Goal: Task Accomplishment & Management: Complete application form

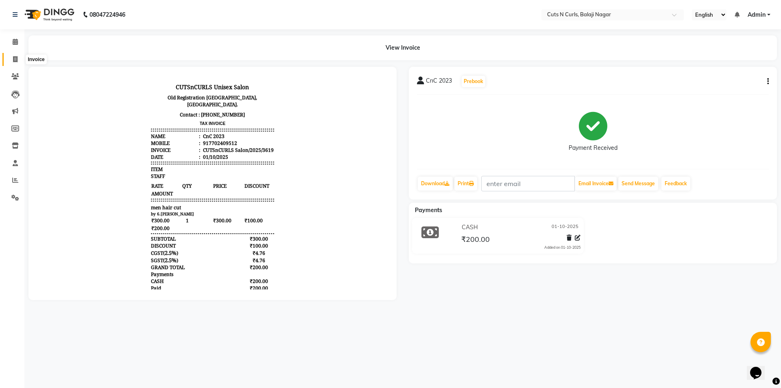
click at [15, 58] on icon at bounding box center [15, 59] width 4 height 6
select select "service"
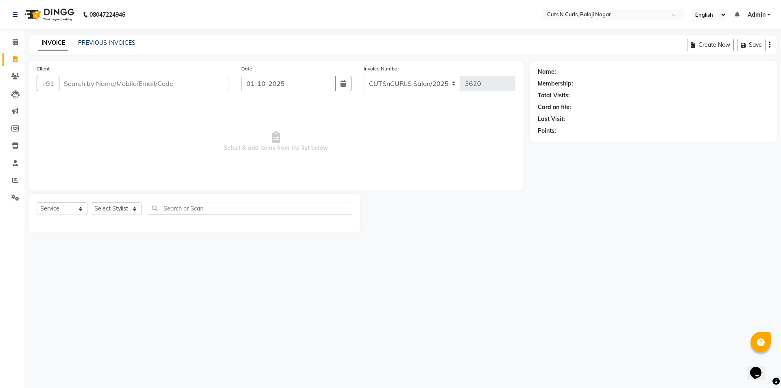
click at [70, 81] on input "Client" at bounding box center [144, 83] width 170 height 15
type input "9908431523"
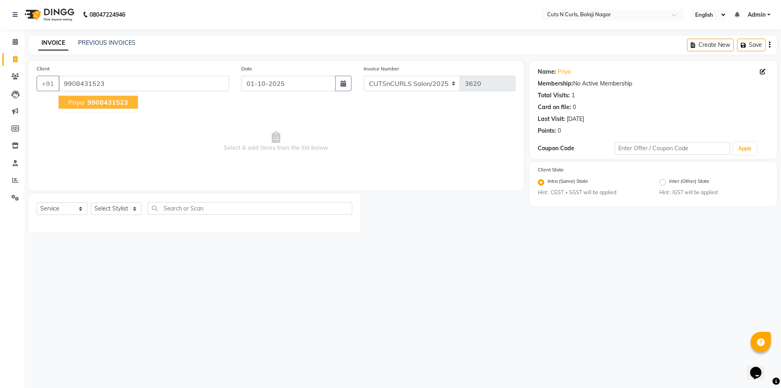
click at [81, 105] on span "priya" at bounding box center [76, 102] width 16 height 8
click at [122, 206] on select "Select Stylist 1.[PERSON_NAME] 3.[PERSON_NAME] 4.Sameer 5.[PERSON_NAME] 6.[PERS…" at bounding box center [116, 208] width 51 height 13
select select "88300"
click at [91, 202] on select "Select Stylist 1.[PERSON_NAME] 3.[PERSON_NAME] 4.Sameer 5.[PERSON_NAME] 6.[PERS…" at bounding box center [116, 208] width 51 height 13
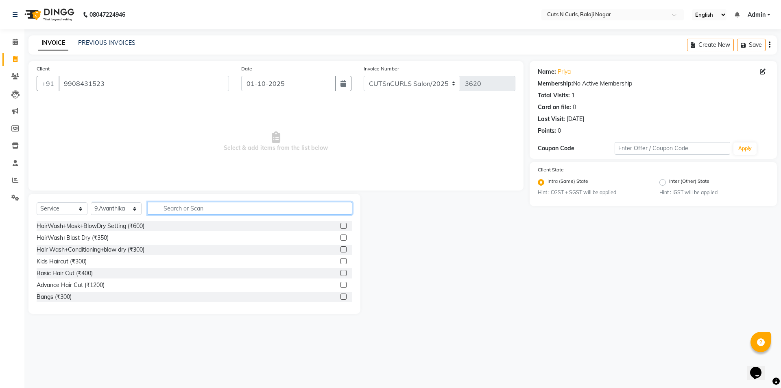
click at [163, 203] on input "text" at bounding box center [250, 208] width 205 height 13
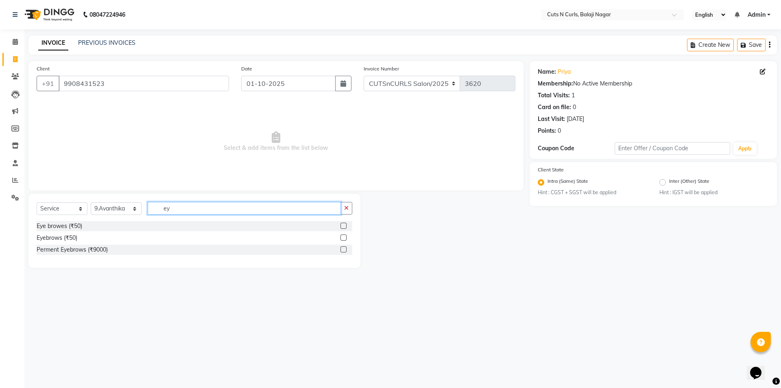
type input "ey"
click at [52, 245] on div "Perment Eyebrows (₹9000)" at bounding box center [195, 249] width 316 height 10
click at [54, 239] on div "Eyebrows (₹50)" at bounding box center [57, 237] width 41 height 9
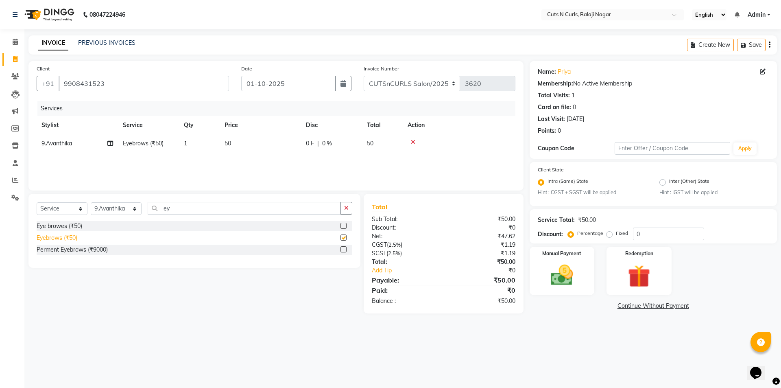
checkbox input "false"
click at [545, 261] on div "Manual Payment" at bounding box center [562, 271] width 68 height 50
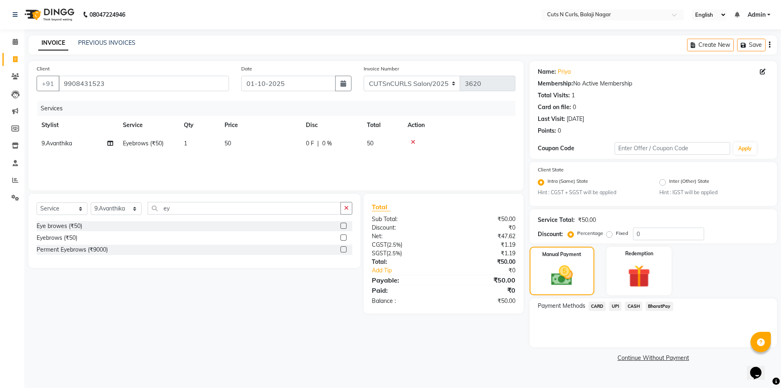
click at [638, 306] on span "CASH" at bounding box center [633, 305] width 17 height 9
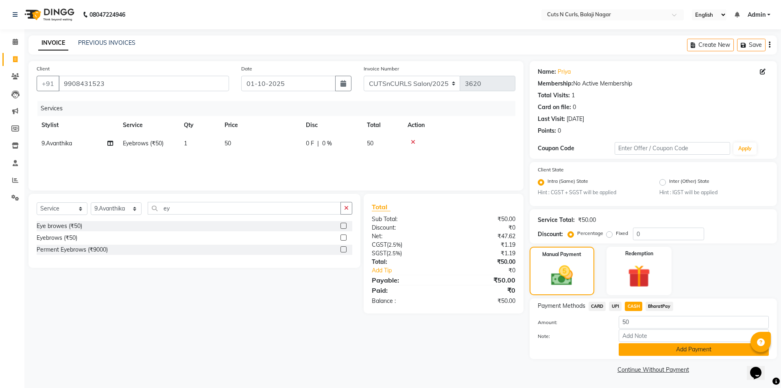
click at [649, 352] on button "Add Payment" at bounding box center [694, 349] width 150 height 13
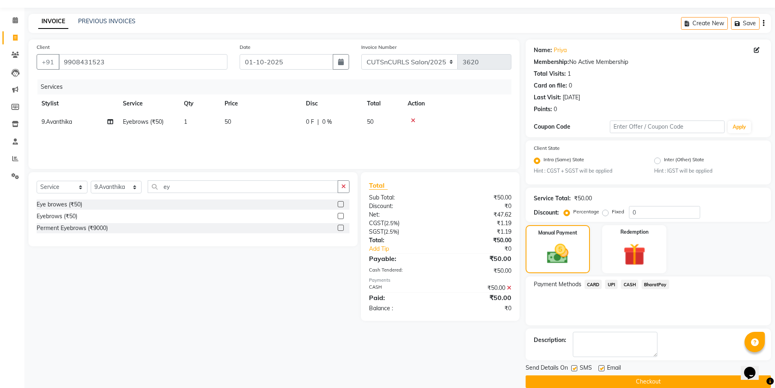
scroll to position [34, 0]
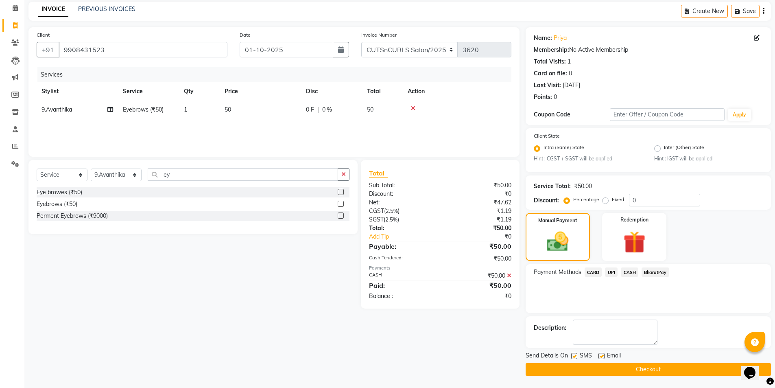
click at [604, 358] on label at bounding box center [601, 356] width 6 height 6
click at [604, 358] on input "checkbox" at bounding box center [600, 355] width 5 height 5
checkbox input "false"
click at [606, 370] on button "Checkout" at bounding box center [647, 369] width 245 height 13
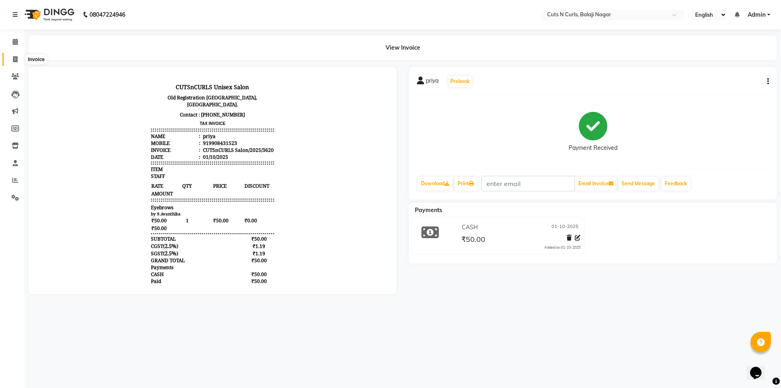
click at [15, 61] on icon at bounding box center [15, 59] width 4 height 6
select select "service"
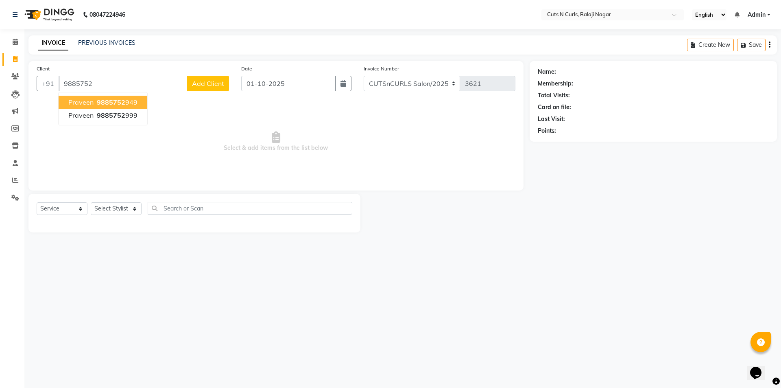
click at [100, 102] on span "9885752" at bounding box center [111, 102] width 28 height 8
type input "9885752949"
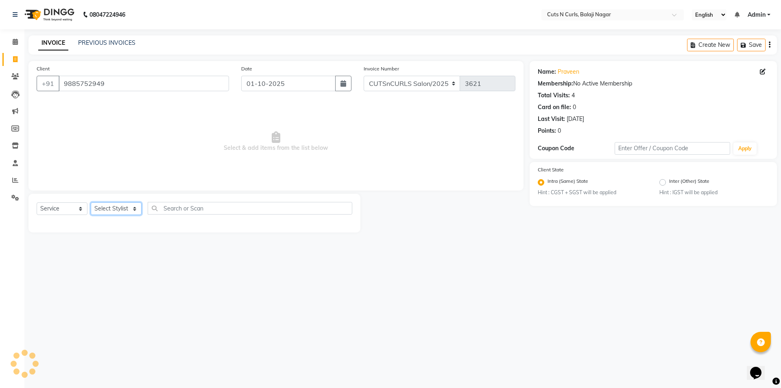
click at [132, 213] on select "Select Stylist 1.[PERSON_NAME] 3.[PERSON_NAME] 4.Sameer 5.[PERSON_NAME] 6.[PERS…" at bounding box center [116, 208] width 51 height 13
select select "92223"
click at [91, 202] on select "Select Stylist 1.[PERSON_NAME] 3.[PERSON_NAME] 4.Sameer 5.[PERSON_NAME] 6.[PERS…" at bounding box center [116, 208] width 51 height 13
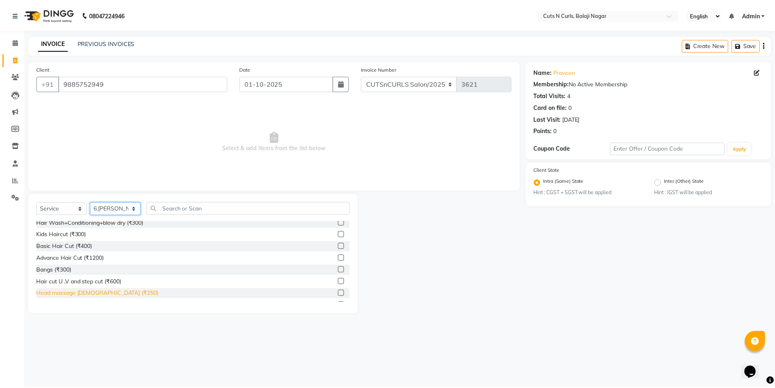
scroll to position [41, 0]
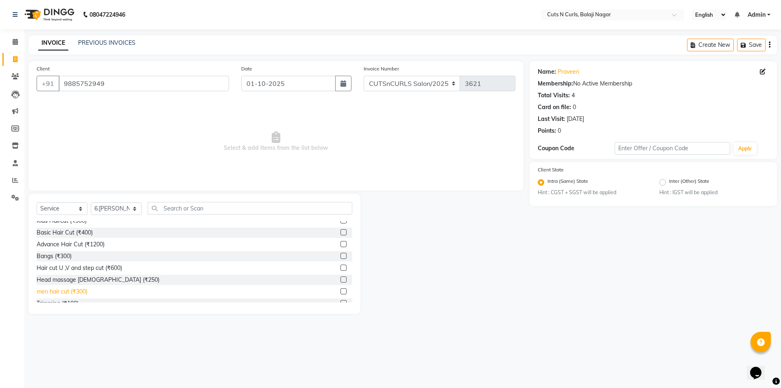
click at [58, 292] on div "men hair cut (₹300)" at bounding box center [62, 291] width 51 height 9
checkbox input "false"
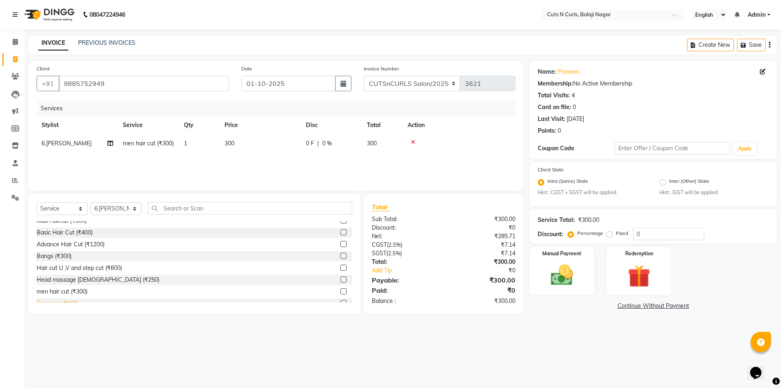
click at [60, 301] on div "Trimming (₹100)" at bounding box center [58, 303] width 42 height 9
checkbox input "false"
click at [616, 233] on label "Fixed" at bounding box center [622, 232] width 12 height 7
click at [609, 233] on input "Fixed" at bounding box center [611, 233] width 6 height 6
radio input "true"
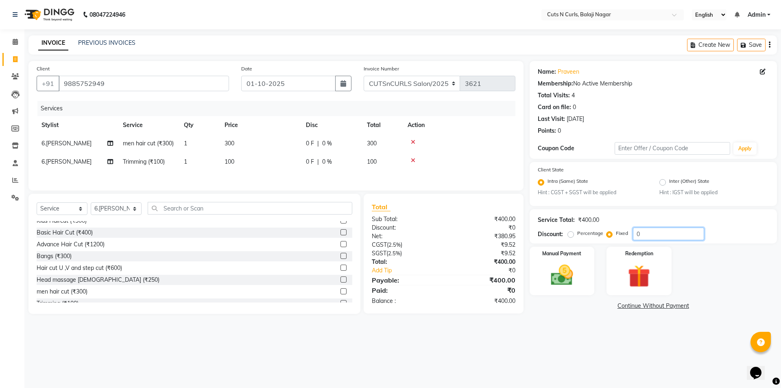
click at [634, 232] on input "0" at bounding box center [668, 233] width 71 height 13
type input "100"
click at [566, 282] on img at bounding box center [562, 275] width 38 height 27
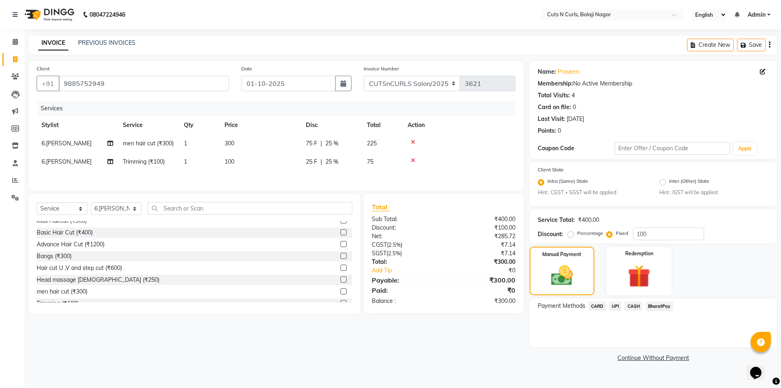
click at [617, 308] on span "UPI" at bounding box center [615, 305] width 13 height 9
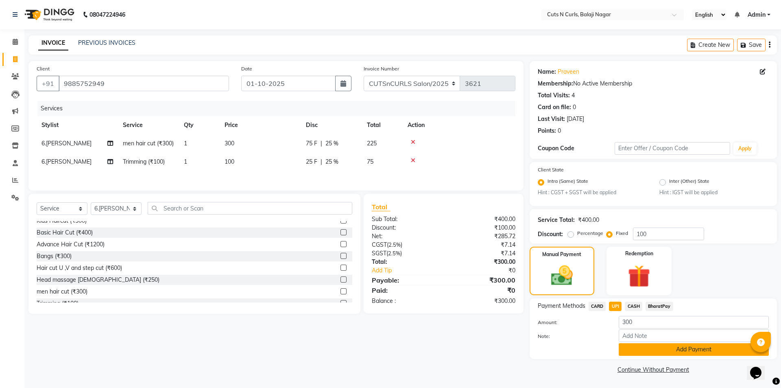
click at [637, 350] on button "Add Payment" at bounding box center [694, 349] width 150 height 13
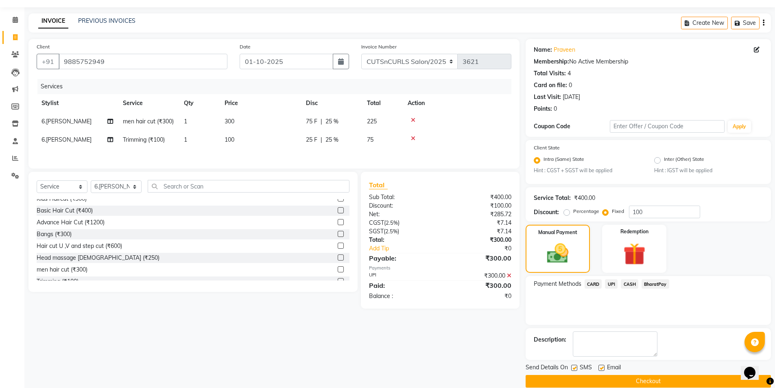
scroll to position [34, 0]
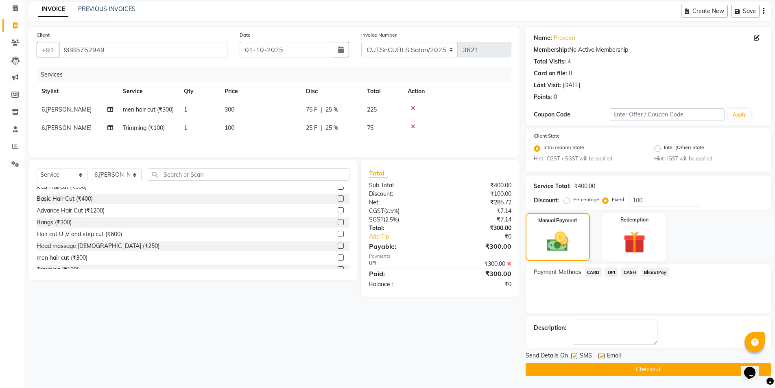
drag, startPoint x: 601, startPoint y: 355, endPoint x: 602, endPoint y: 360, distance: 5.3
click at [602, 355] on label at bounding box center [601, 356] width 6 height 6
click at [602, 355] on input "checkbox" at bounding box center [600, 355] width 5 height 5
checkbox input "false"
click at [605, 368] on button "Checkout" at bounding box center [647, 369] width 245 height 13
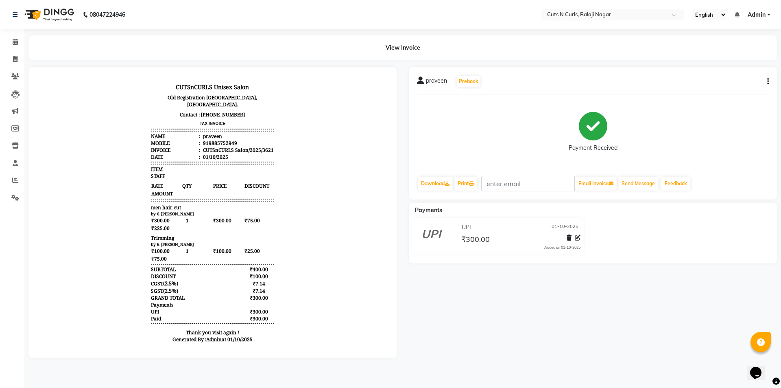
click at [605, 368] on main "View Invoice praveen Prebook Payment Received Download Print Email Invoice Send…" at bounding box center [402, 202] width 756 height 335
click at [17, 59] on icon at bounding box center [15, 59] width 4 height 6
select select "service"
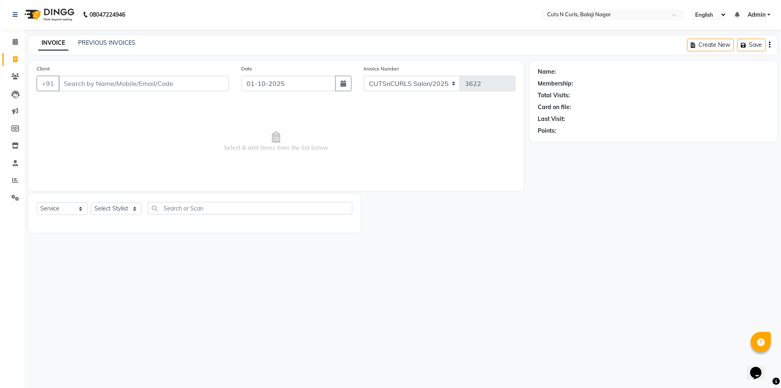
click at [171, 81] on input "Client" at bounding box center [144, 83] width 170 height 15
type input "9908548985"
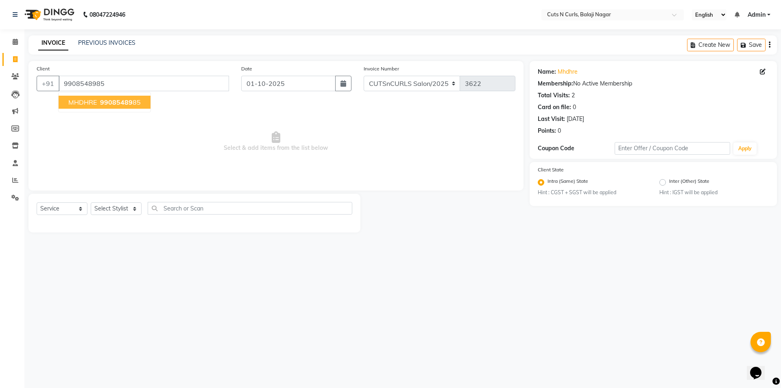
click at [127, 95] on ngb-typeahead-window "MHDHRE 99085489 85" at bounding box center [104, 102] width 93 height 20
click at [127, 105] on span "99085489" at bounding box center [116, 102] width 33 height 8
click at [124, 209] on select "Select Stylist 1.[PERSON_NAME] 3.[PERSON_NAME] 4.Sameer 5.[PERSON_NAME] 6.[PERS…" at bounding box center [116, 208] width 51 height 13
select select "92223"
click at [91, 202] on select "Select Stylist 1.[PERSON_NAME] 3.[PERSON_NAME] 4.Sameer 5.[PERSON_NAME] 6.[PERS…" at bounding box center [116, 208] width 51 height 13
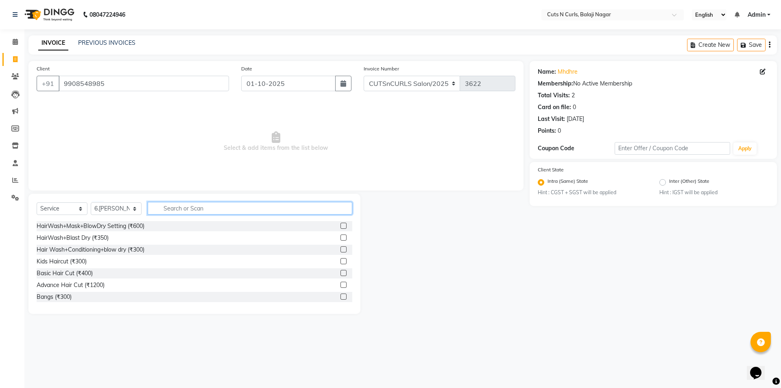
click at [222, 209] on input "text" at bounding box center [250, 208] width 205 height 13
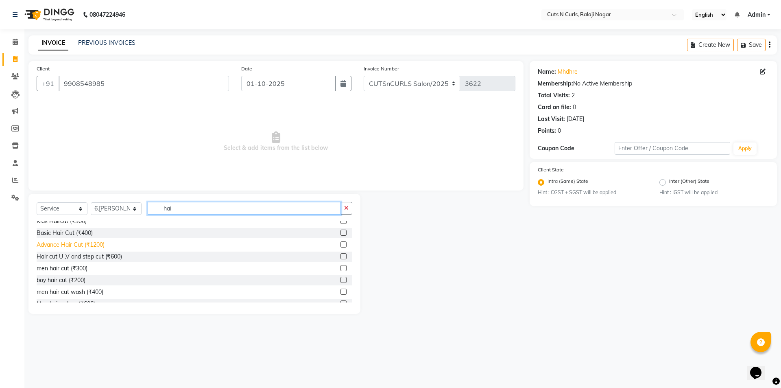
scroll to position [41, 0]
type input "hai"
click at [63, 264] on div "men hair cut (₹300)" at bounding box center [62, 268] width 51 height 9
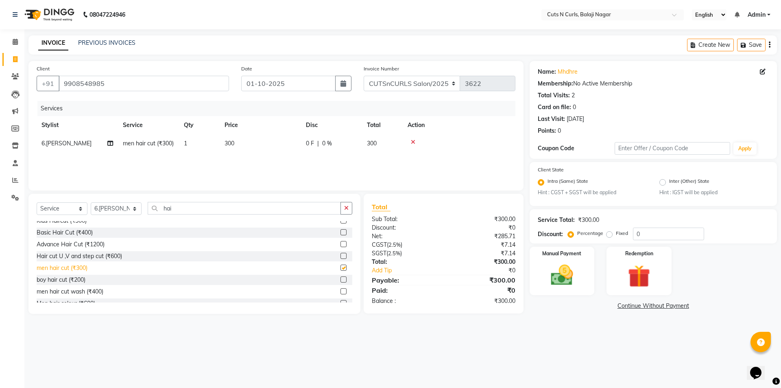
checkbox input "false"
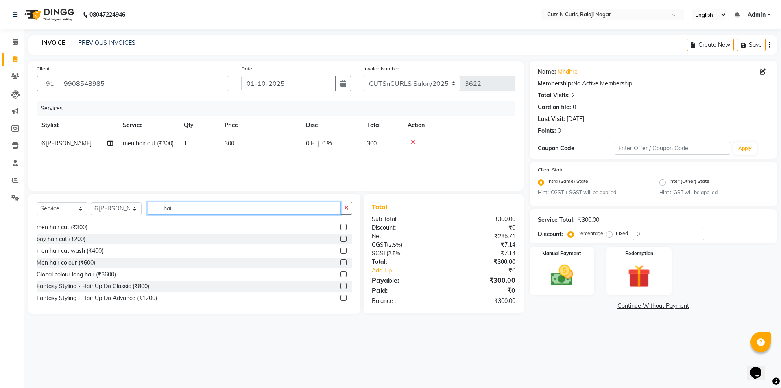
click at [239, 209] on input "hai" at bounding box center [244, 208] width 193 height 13
type input "h"
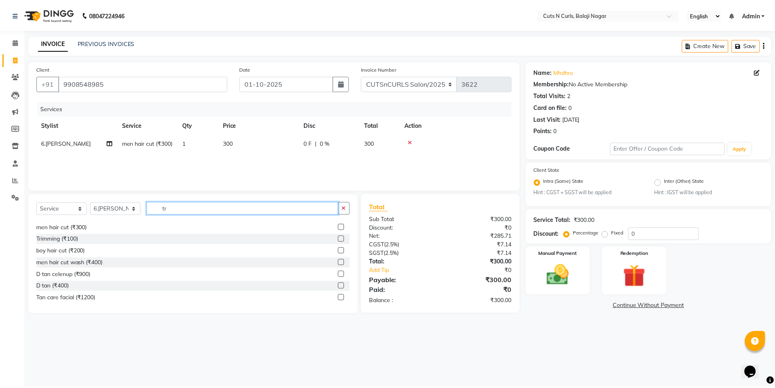
scroll to position [0, 0]
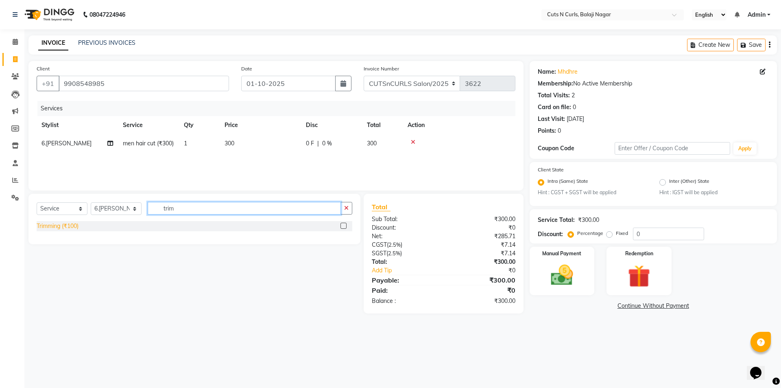
type input "trim"
click at [72, 226] on div "Trimming (₹100)" at bounding box center [58, 226] width 42 height 9
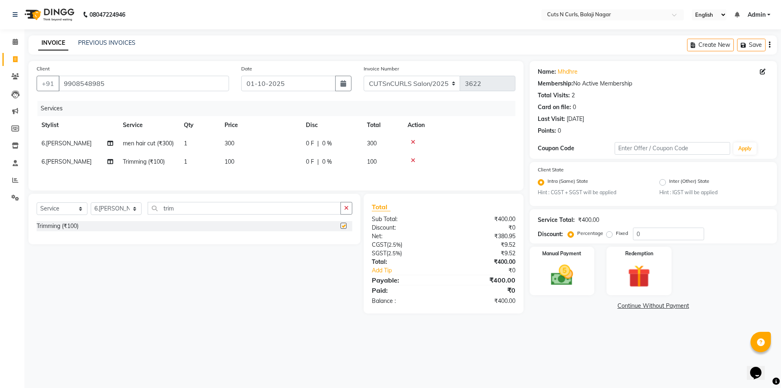
checkbox input "false"
click at [616, 233] on label "Fixed" at bounding box center [622, 232] width 12 height 7
click at [610, 233] on input "Fixed" at bounding box center [611, 233] width 6 height 6
radio input "true"
click at [648, 232] on input "0" at bounding box center [668, 233] width 71 height 13
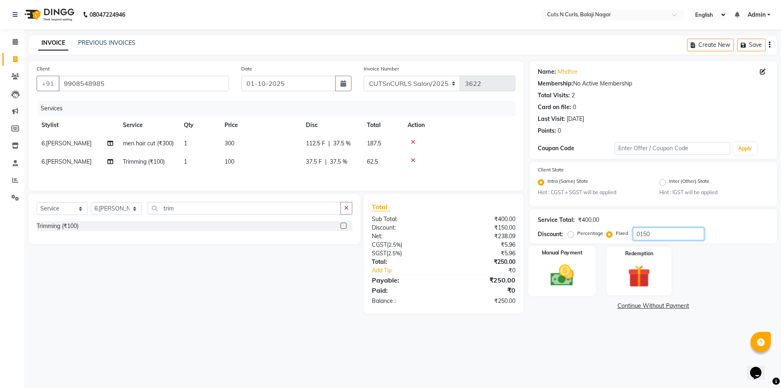
type input "0150"
click at [564, 259] on div "Manual Payment" at bounding box center [562, 271] width 68 height 50
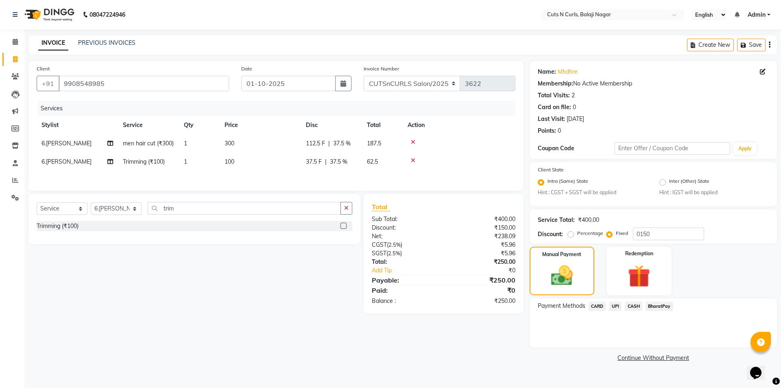
click at [637, 307] on span "CASH" at bounding box center [633, 305] width 17 height 9
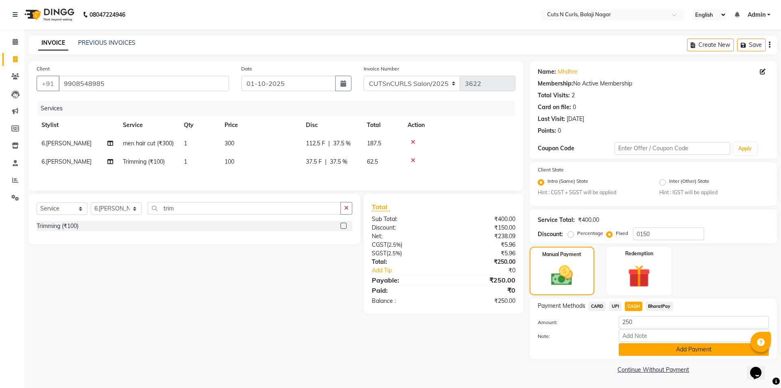
click at [639, 347] on button "Add Payment" at bounding box center [694, 349] width 150 height 13
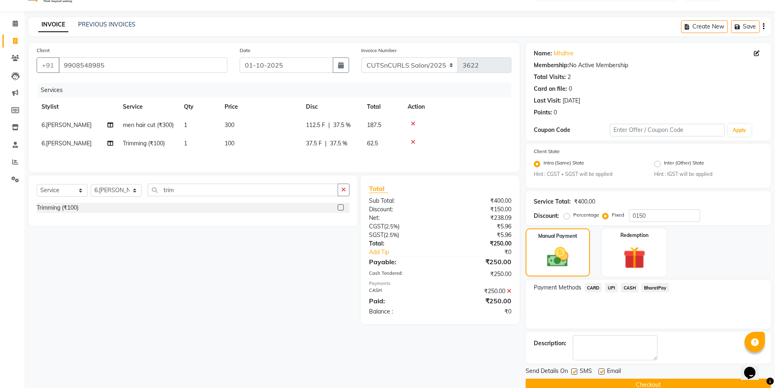
scroll to position [34, 0]
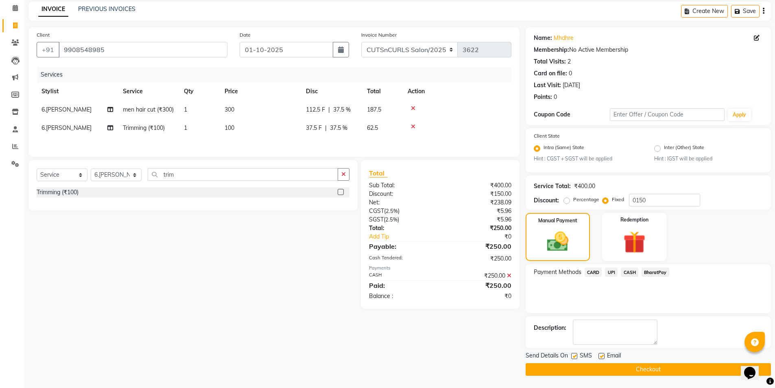
click at [600, 353] on label at bounding box center [601, 356] width 6 height 6
click at [600, 353] on input "checkbox" at bounding box center [600, 355] width 5 height 5
checkbox input "false"
click at [578, 364] on button "Checkout" at bounding box center [647, 369] width 245 height 13
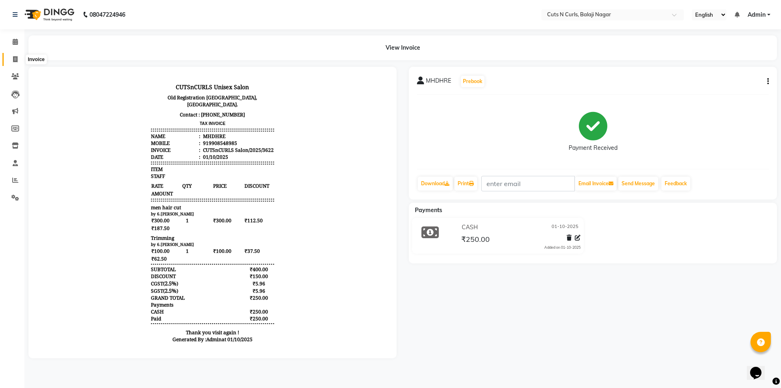
click at [16, 59] on icon at bounding box center [15, 59] width 4 height 6
select select "service"
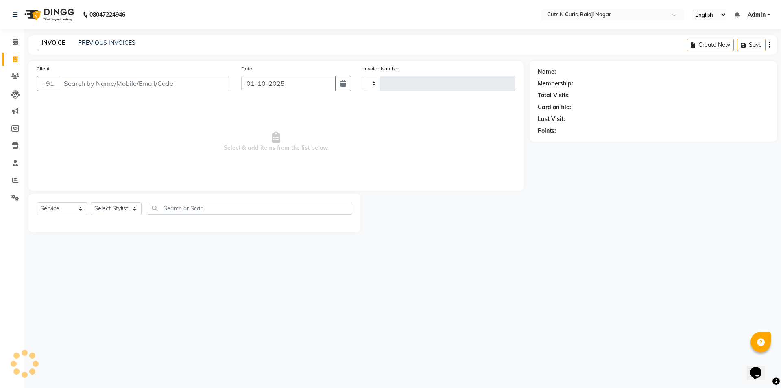
type input "3623"
select select "5645"
